Goal: Navigation & Orientation: Go to known website

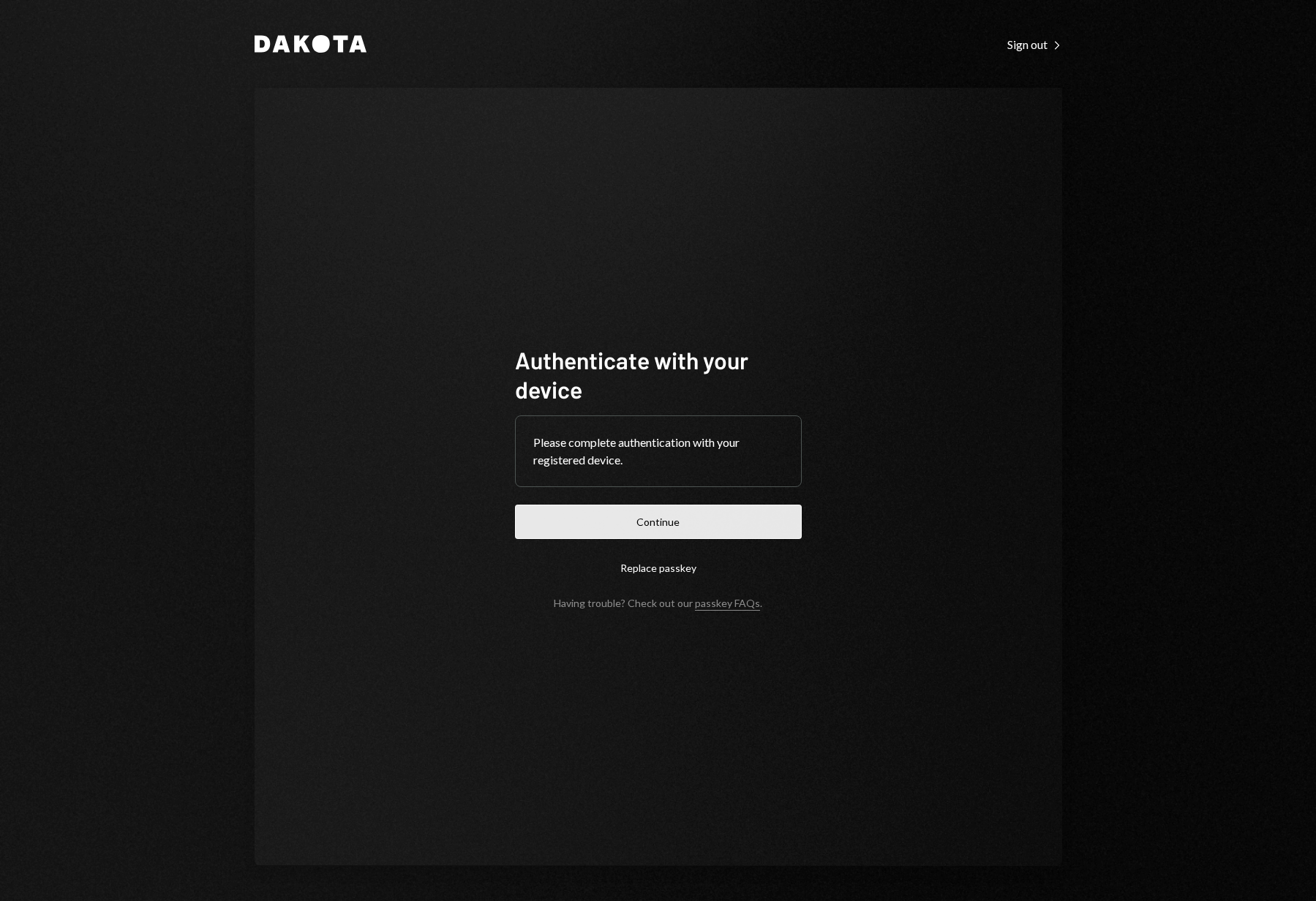
click at [682, 517] on button "Continue" at bounding box center [658, 522] width 287 height 34
